Goal: Task Accomplishment & Management: Use online tool/utility

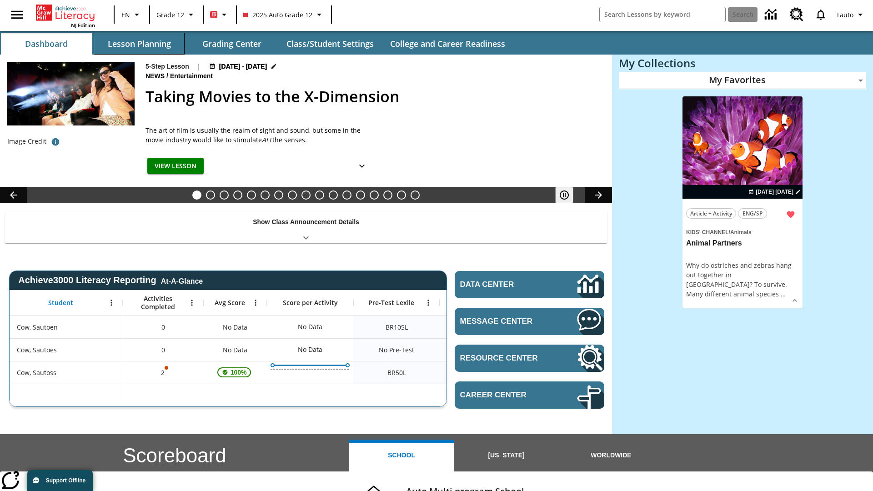
click at [139, 44] on button "Lesson Planning" at bounding box center [139, 44] width 91 height 22
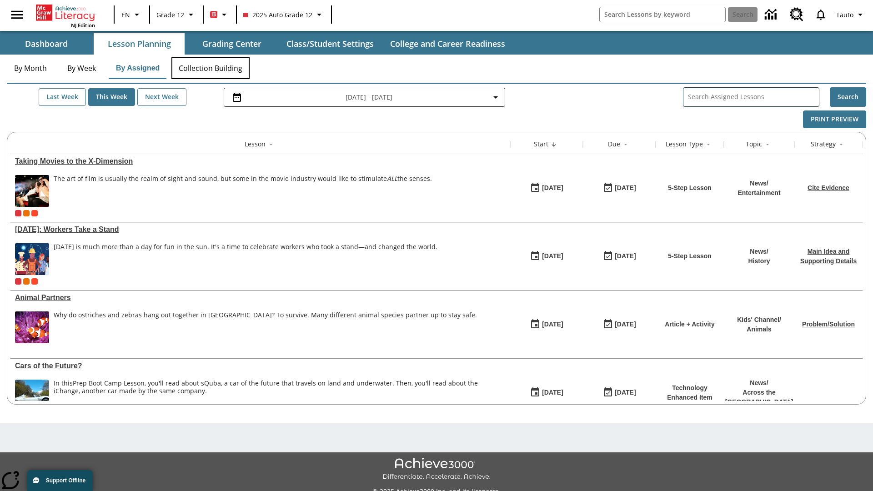
click at [210, 68] on button "Collection Building" at bounding box center [210, 68] width 78 height 22
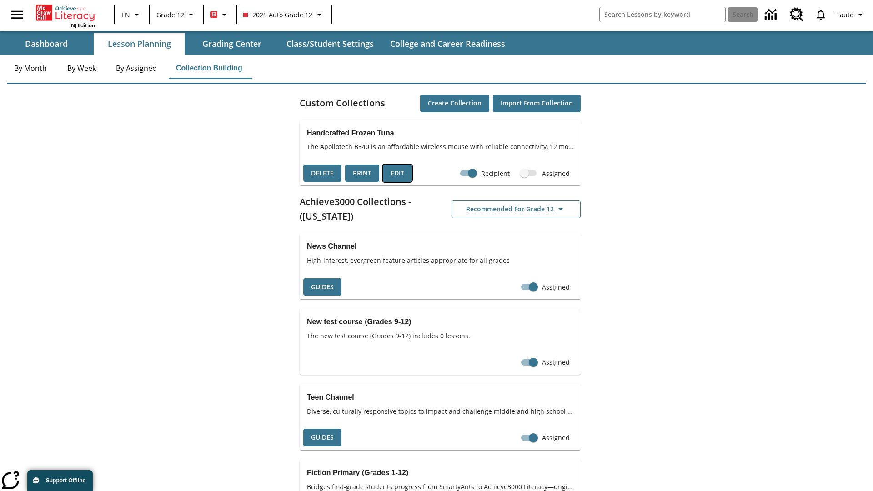
click at [397, 173] on button "Edit" at bounding box center [397, 174] width 29 height 18
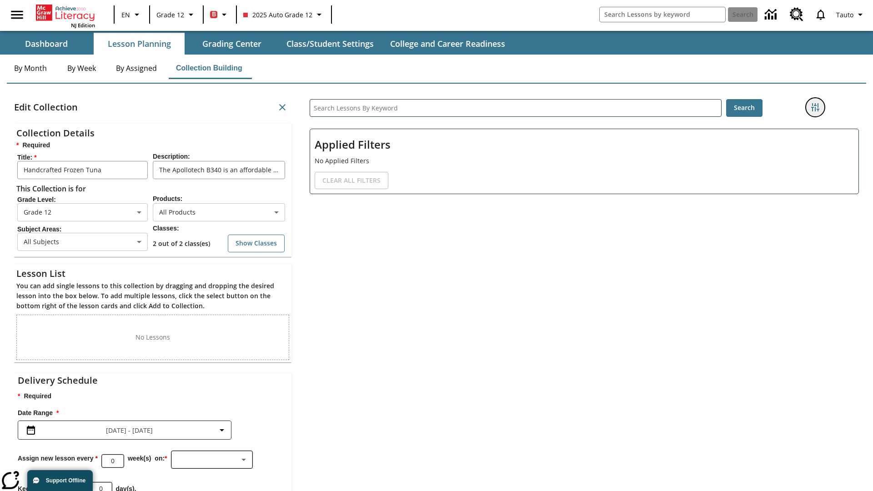
click at [815, 107] on icon "Filters Side menu" at bounding box center [815, 107] width 8 height 8
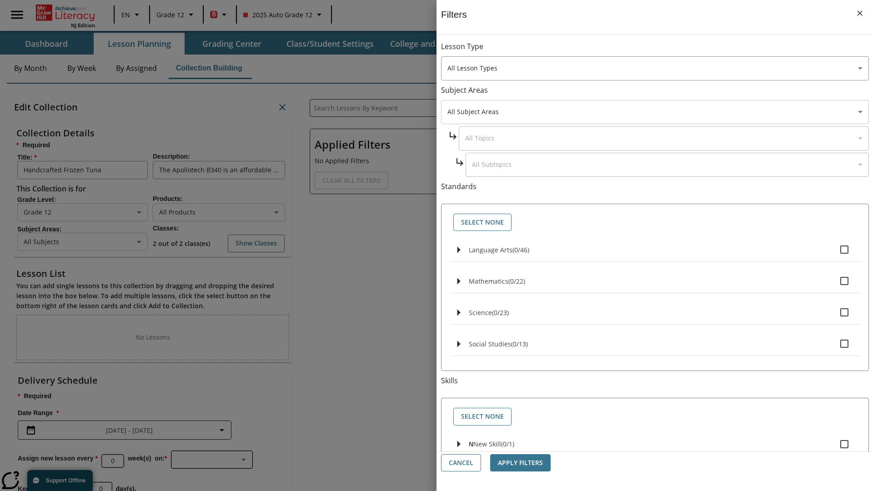
click at [654, 112] on body "Skip to main content NJ Edition EN Grade 12 B 2025 Auto Grade 12 Search 0 Tauto…" at bounding box center [436, 280] width 873 height 561
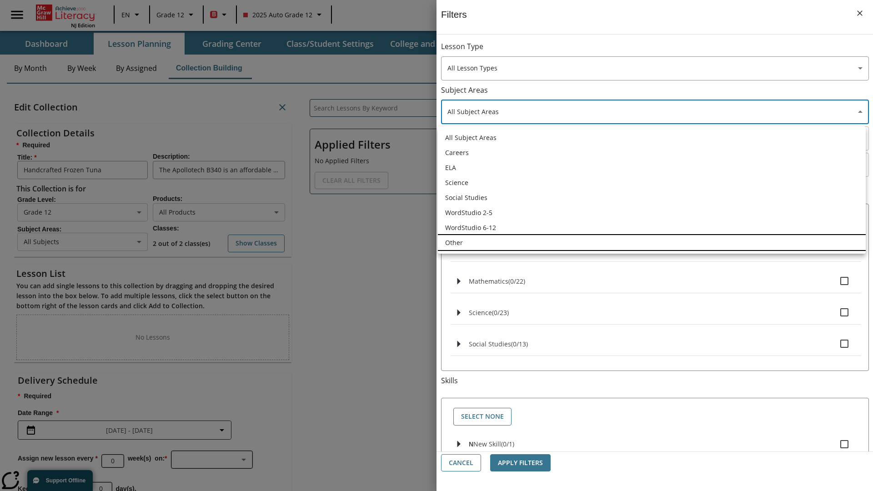
click at [651, 242] on li "Other" at bounding box center [652, 242] width 428 height 15
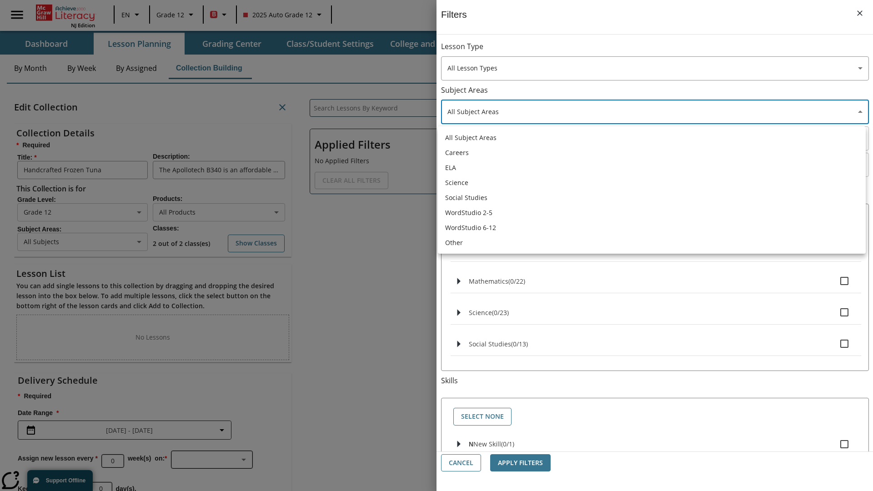
type input "0"
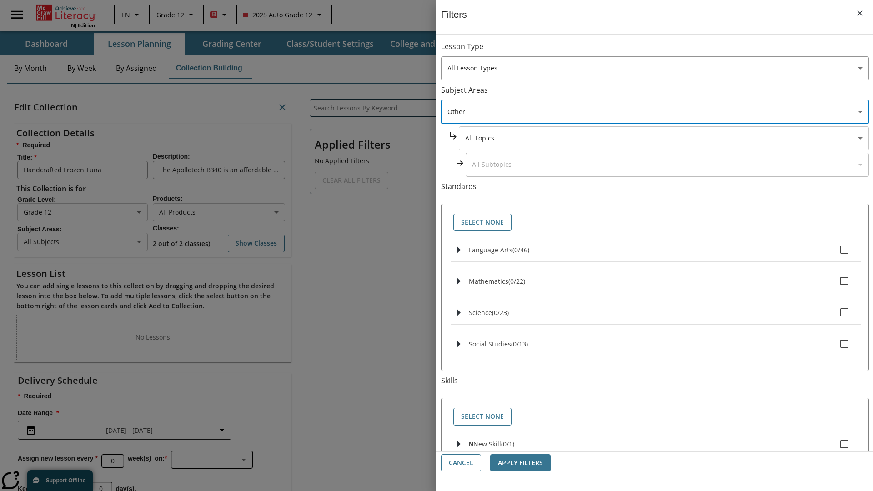
click at [663, 138] on body "Skip to main content NJ Edition EN Grade 12 B 2025 Auto Grade 12 Search 0 Tauto…" at bounding box center [436, 280] width 873 height 561
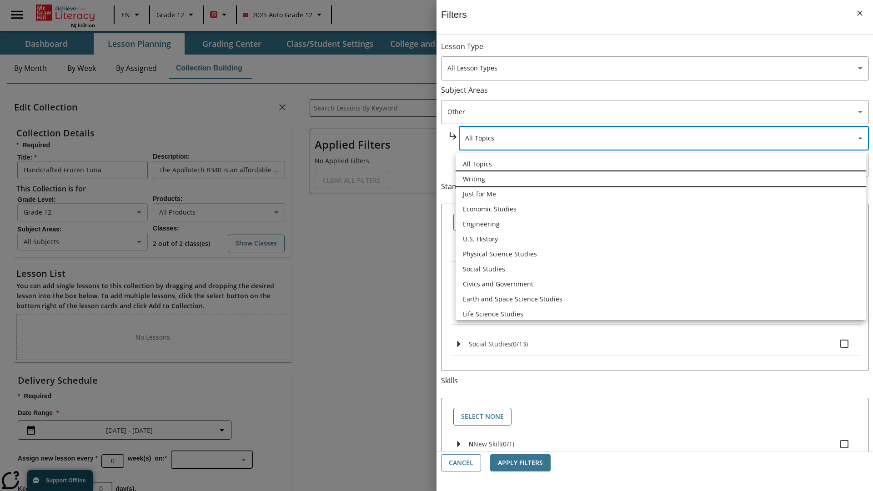
click at [660, 171] on li "Writing" at bounding box center [660, 178] width 410 height 15
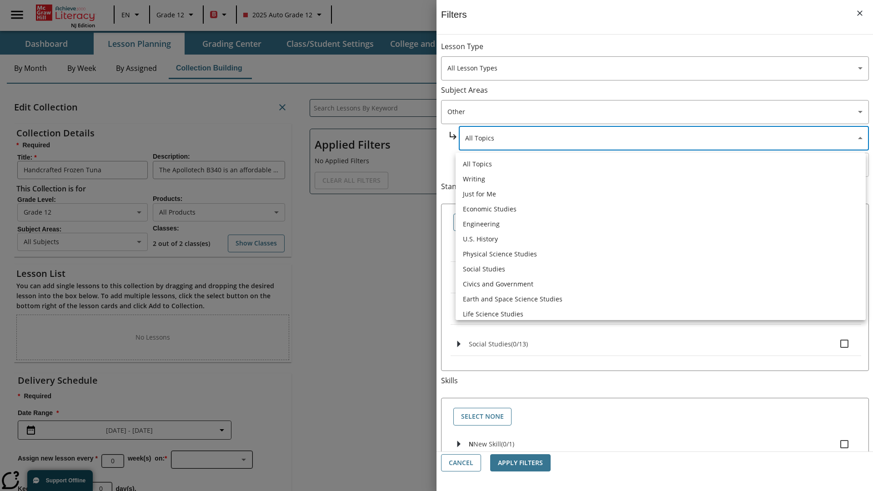
type input "6"
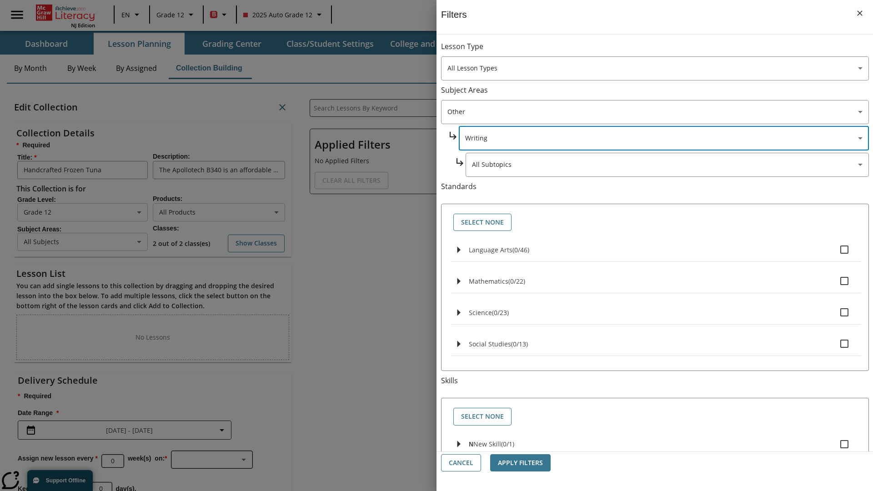
scroll to position [19, 0]
click at [520, 463] on button "Apply Filters" at bounding box center [520, 463] width 60 height 18
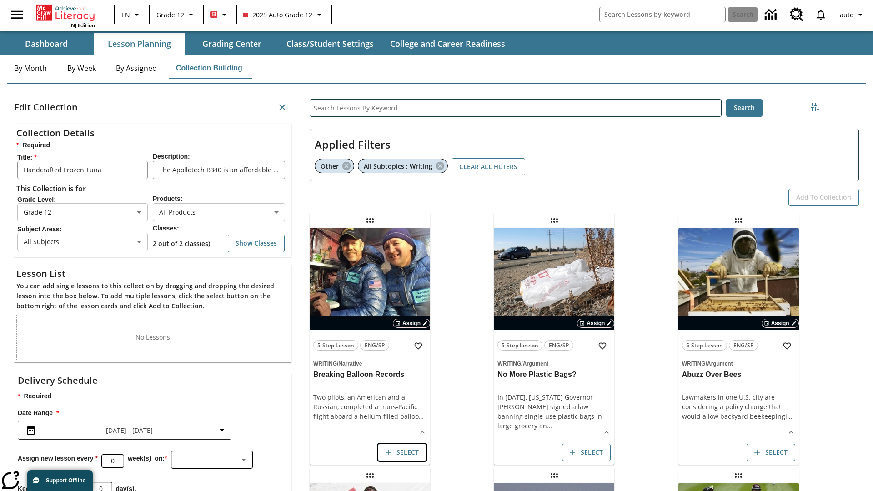
click at [402, 452] on button "Select" at bounding box center [402, 453] width 49 height 18
click at [823, 197] on button "Add to Collection" at bounding box center [823, 198] width 70 height 18
click at [402, 452] on button "Select" at bounding box center [402, 453] width 49 height 18
